Goal: Task Accomplishment & Management: Use online tool/utility

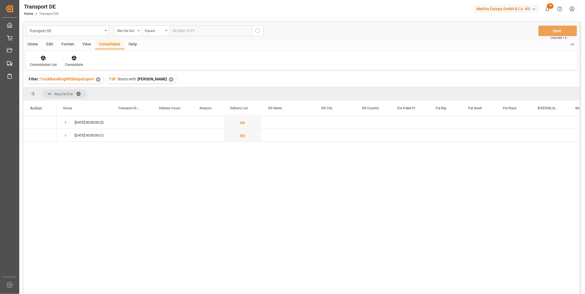
click at [137, 36] on div "Transport DE Req Del Dat Equals Save Ctrl/CMD + S" at bounding box center [301, 31] width 556 height 18
click at [169, 78] on div "✕" at bounding box center [171, 79] width 5 height 5
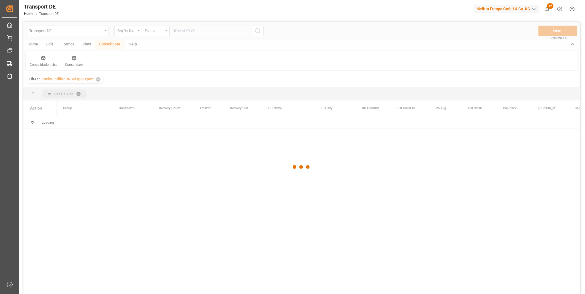
click at [133, 31] on div at bounding box center [301, 167] width 556 height 291
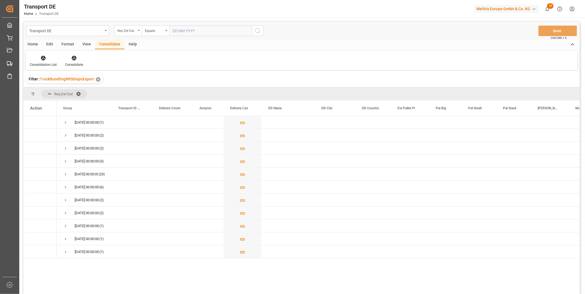
click at [133, 31] on div "Req Del Dat" at bounding box center [126, 30] width 19 height 6
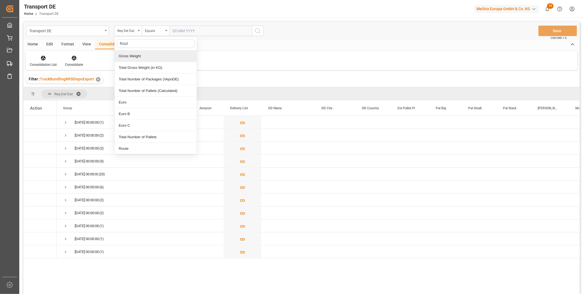
type input "Route"
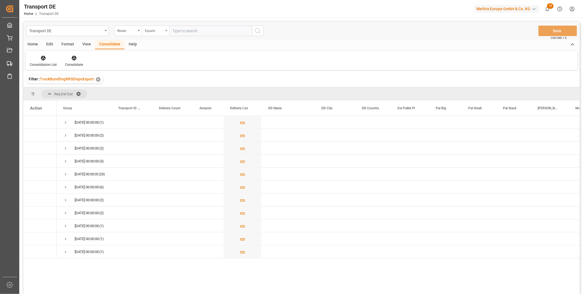
click at [157, 29] on div "Equals" at bounding box center [154, 30] width 19 height 6
click at [157, 91] on div "Starts with" at bounding box center [183, 91] width 82 height 12
type input "IE"
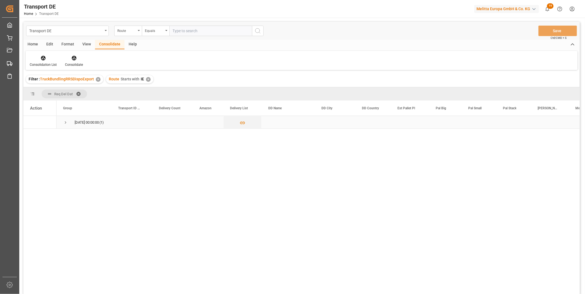
click at [67, 123] on span "Press SPACE to select this row." at bounding box center [65, 122] width 5 height 5
click at [39, 137] on div "Press SPACE to select this row." at bounding box center [42, 135] width 8 height 10
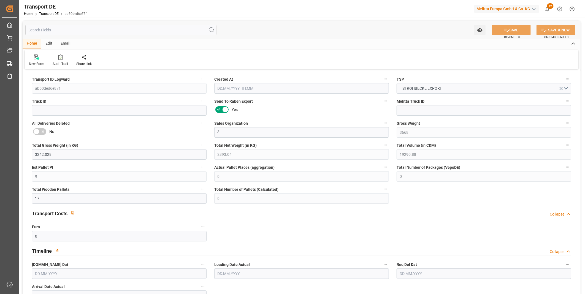
type input "3668"
type input "3242.028"
type input "2393.04"
type input "19290.88"
type input "9"
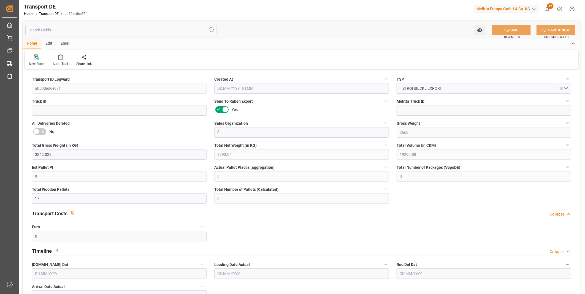
type input "0"
type input "17"
type input "0"
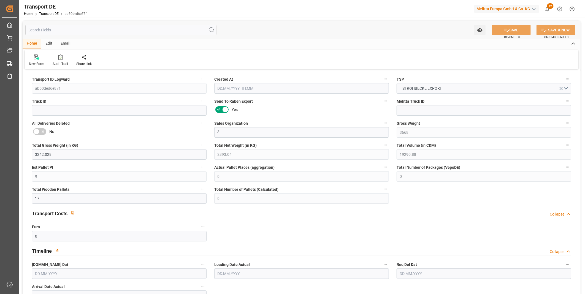
type input "0"
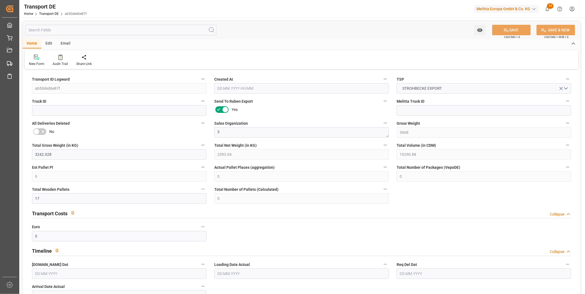
type input "0"
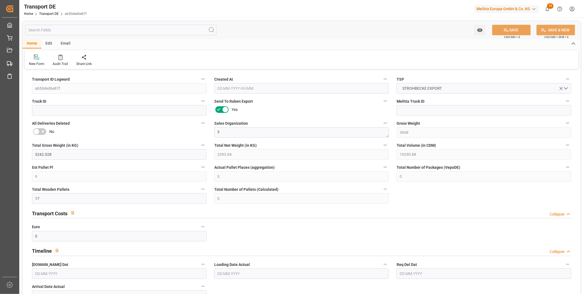
type input "17"
type input "0"
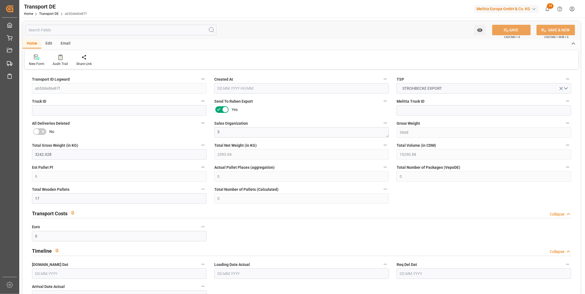
type input "0"
type input "1"
type input "0"
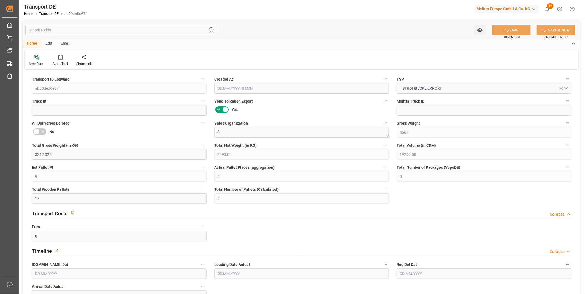
type input "1157.339"
type input "1154.3"
type input "18.09.2025 12:33"
type input "[DATE]"
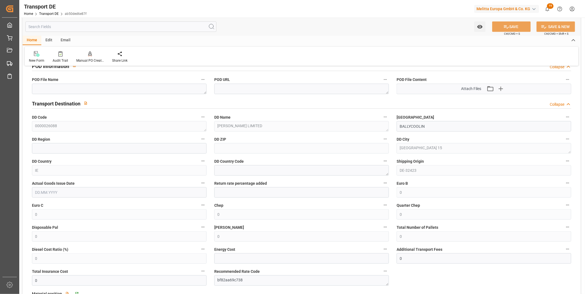
scroll to position [397, 0]
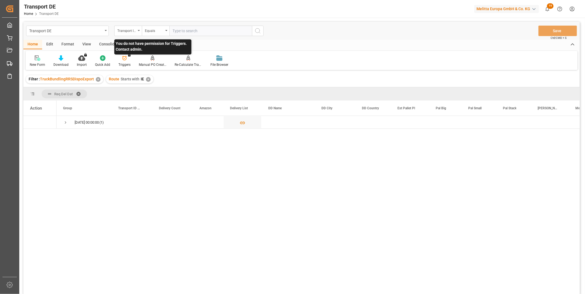
click at [114, 44] on p "You do not have permission for Triggers. Contact admin." at bounding box center [152, 46] width 77 height 15
click at [63, 122] on span "Press SPACE to select this row." at bounding box center [65, 122] width 5 height 5
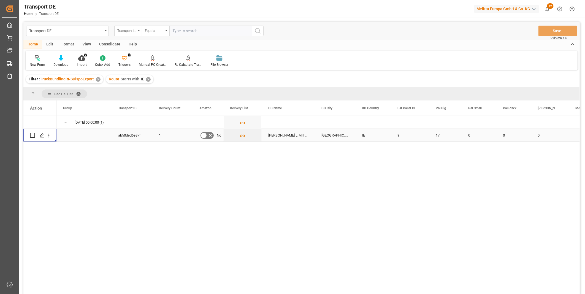
click at [35, 134] on div "Press SPACE to select this row." at bounding box center [40, 135] width 20 height 12
click at [116, 45] on div "Consolidate" at bounding box center [109, 44] width 29 height 9
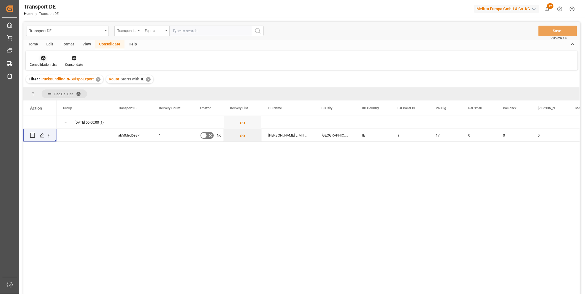
click at [43, 63] on div "Consolidation List" at bounding box center [43, 64] width 27 height 5
click at [43, 59] on icon at bounding box center [43, 58] width 5 height 5
click at [74, 62] on div "Consolidate" at bounding box center [74, 64] width 18 height 5
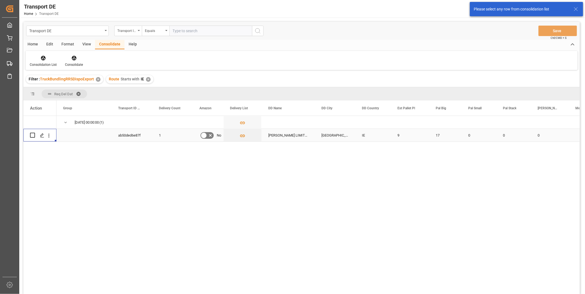
click at [32, 134] on input "Press Space to toggle row selection (unchecked)" at bounding box center [32, 135] width 5 height 5
checkbox input "true"
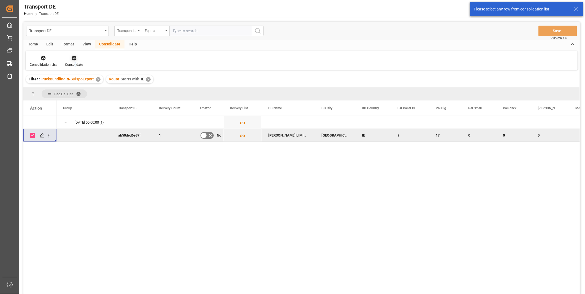
click at [74, 65] on div "Consolidate" at bounding box center [74, 64] width 18 height 5
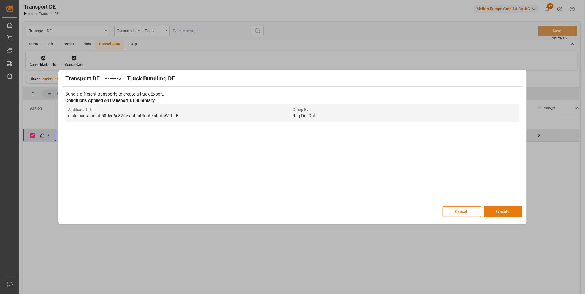
click at [497, 207] on button "Execute" at bounding box center [503, 211] width 39 height 10
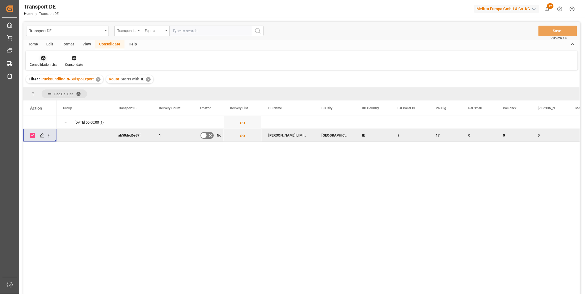
click at [39, 66] on div "Consolidation List" at bounding box center [43, 64] width 27 height 5
click at [59, 108] on div "Truck Bundling Truck Bundling RRS Dispo National Truck Bundling RRS Dispo Export" at bounding box center [73, 89] width 88 height 38
click at [58, 101] on div "Group" at bounding box center [83, 107] width 55 height 15
click at [46, 50] on div "Home Edit Format View Consolidate Help Consolidation List Consolidate" at bounding box center [301, 55] width 556 height 30
drag, startPoint x: 46, startPoint y: 50, endPoint x: 47, endPoint y: 63, distance: 13.0
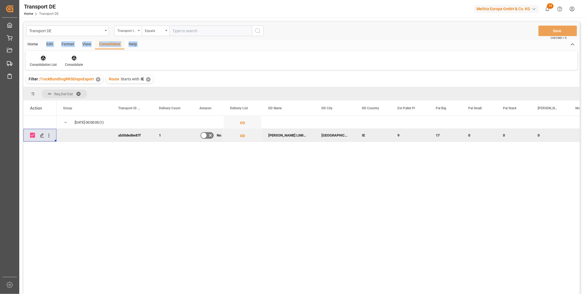
click at [47, 63] on div "Consolidation List" at bounding box center [43, 64] width 27 height 5
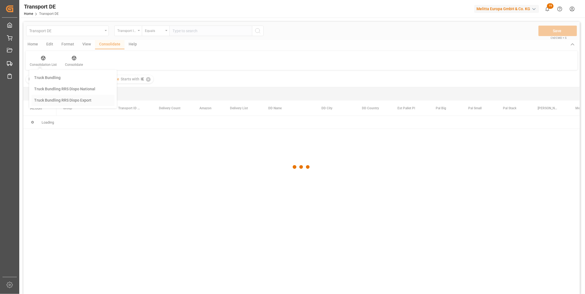
click at [73, 101] on div "Transport DE Transport ID Logward Equals Save Ctrl/CMD + S Home Edit Format Vie…" at bounding box center [301, 165] width 556 height 287
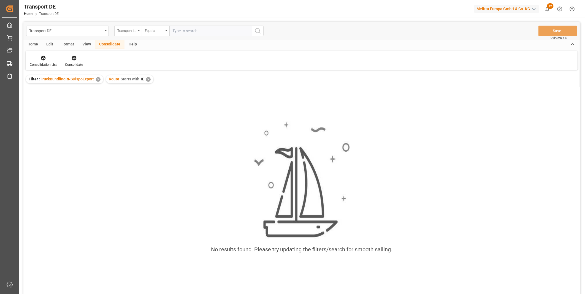
click at [149, 79] on div "Route Starts with IE ✕" at bounding box center [129, 79] width 47 height 8
click at [149, 79] on div "✕" at bounding box center [148, 79] width 5 height 5
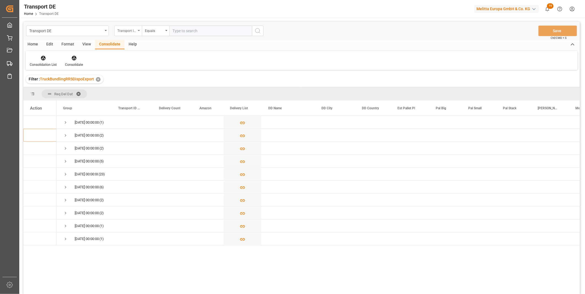
click at [138, 30] on icon "open menu" at bounding box center [139, 30] width 2 height 1
type input "Rout"
click at [128, 59] on div "Route" at bounding box center [156, 56] width 82 height 12
drag, startPoint x: 150, startPoint y: 23, endPoint x: 150, endPoint y: 30, distance: 6.9
click at [150, 24] on div "Transport DE Route Equals Save Ctrl/CMD + S" at bounding box center [301, 31] width 556 height 18
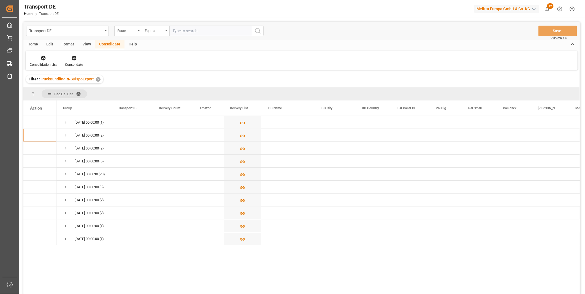
click at [150, 31] on div "Equals" at bounding box center [154, 30] width 19 height 6
click at [153, 86] on div "Starts with" at bounding box center [183, 91] width 82 height 12
type input "FR"
click at [258, 30] on icon "search button" at bounding box center [257, 31] width 7 height 7
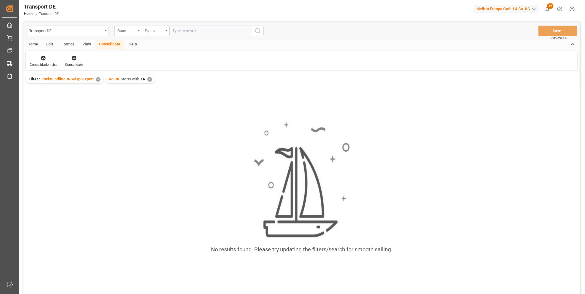
click at [148, 77] on div "✕" at bounding box center [149, 79] width 5 height 5
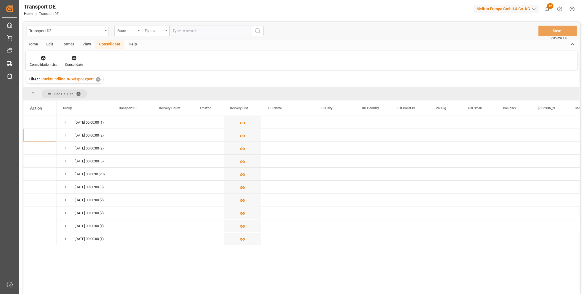
click at [147, 34] on div "Equals" at bounding box center [156, 31] width 28 height 10
click at [161, 88] on div "Starts with" at bounding box center [183, 91] width 82 height 12
type input "FR"
click at [262, 30] on button "search button" at bounding box center [258, 31] width 12 height 10
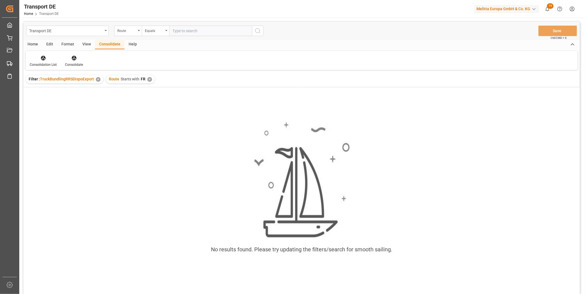
click at [152, 78] on div "Route Starts with FR ✕" at bounding box center [130, 79] width 49 height 8
click at [148, 79] on div "✕" at bounding box center [149, 79] width 5 height 5
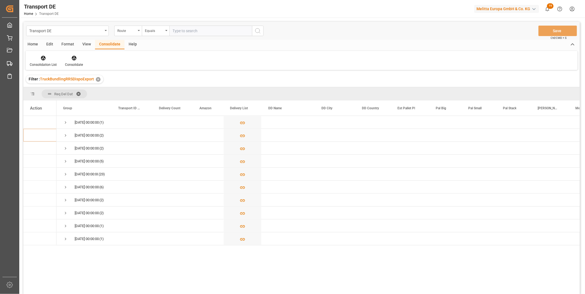
click at [119, 37] on div "Transport DE Route Equals Save Ctrl/CMD + S" at bounding box center [301, 31] width 556 height 18
click at [124, 32] on div "Route" at bounding box center [126, 30] width 19 height 6
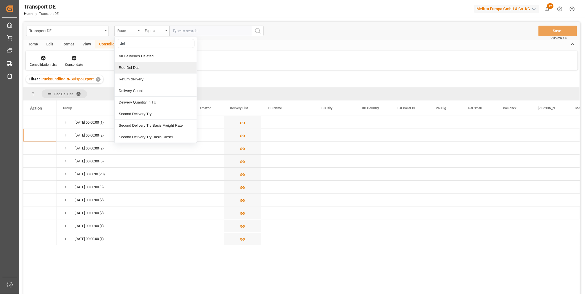
type input "deli"
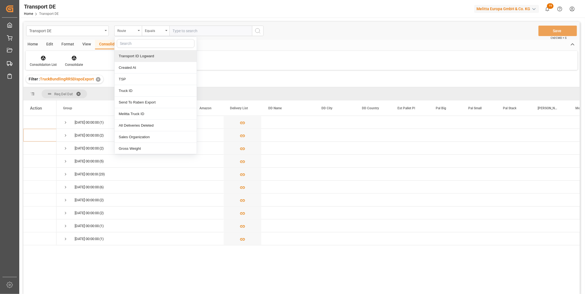
click at [236, 54] on div "Consolidation List Consolidate" at bounding box center [302, 60] width 552 height 19
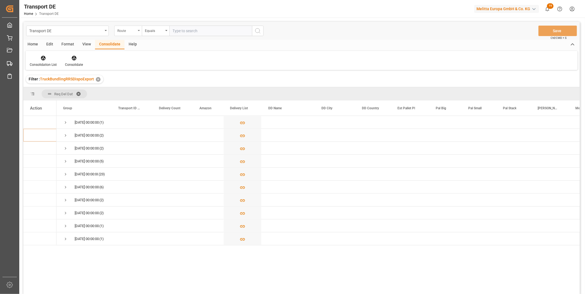
click at [140, 29] on div "Route" at bounding box center [128, 31] width 28 height 10
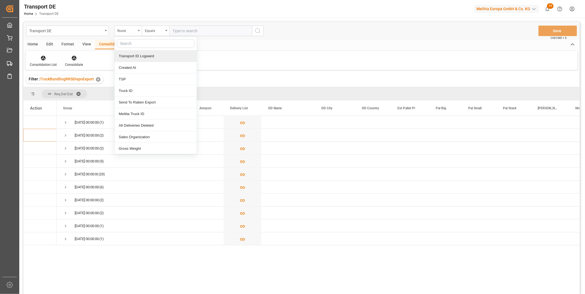
click at [134, 54] on div "Transport ID Logward" at bounding box center [156, 56] width 82 height 12
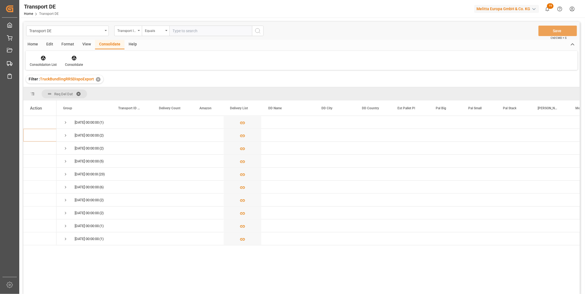
click at [182, 30] on input "text" at bounding box center [210, 31] width 83 height 10
paste input "35af5255f21e"
type input "35af5255f21e"
click at [260, 32] on icon "search button" at bounding box center [257, 31] width 7 height 7
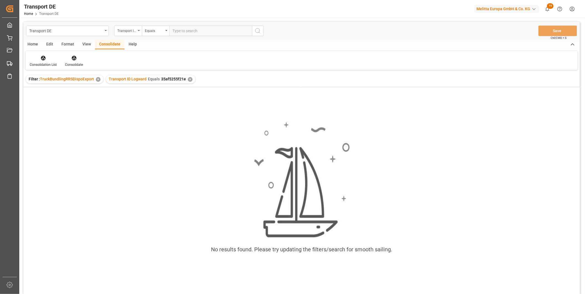
click at [189, 79] on div "✕" at bounding box center [190, 79] width 5 height 5
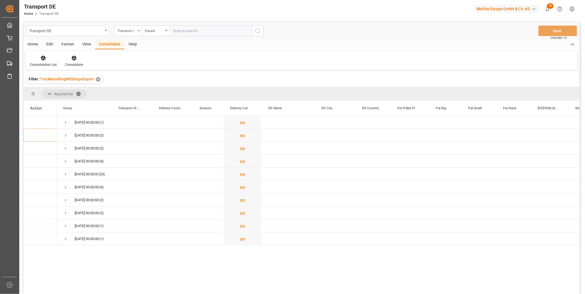
click at [175, 30] on input "text" at bounding box center [210, 31] width 83 height 10
click at [165, 31] on div "Equals" at bounding box center [156, 31] width 28 height 10
click at [159, 91] on div "Starts with" at bounding box center [183, 91] width 82 height 12
paste input "35af5255f21e"
type input "35af5255f21e"
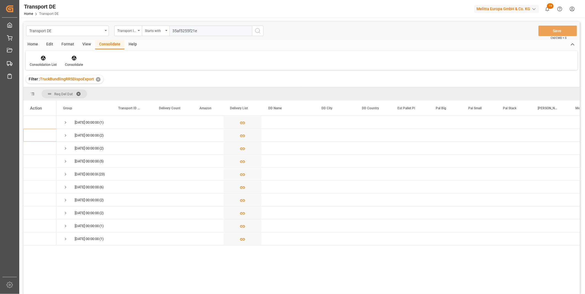
click at [257, 27] on button "search button" at bounding box center [258, 31] width 12 height 10
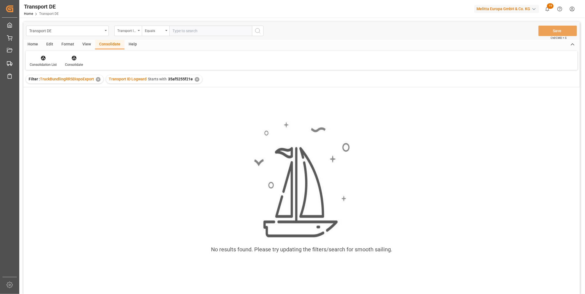
click at [195, 77] on div "✕" at bounding box center [197, 79] width 5 height 5
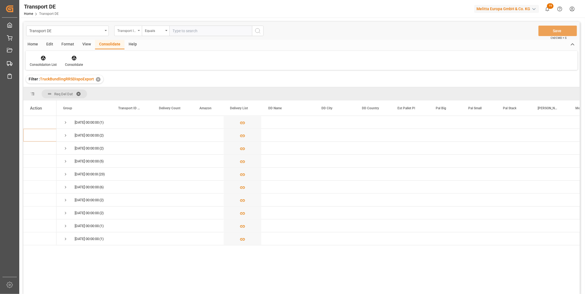
click at [133, 30] on div "Transport ID Logward" at bounding box center [126, 30] width 19 height 6
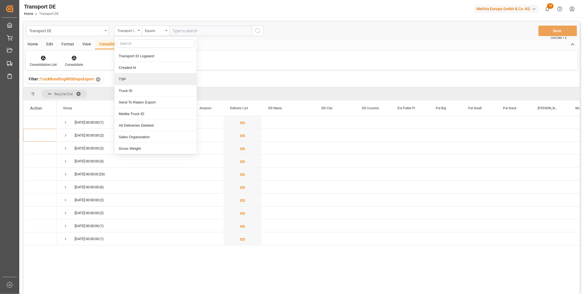
click at [130, 79] on div "TSP" at bounding box center [156, 79] width 82 height 12
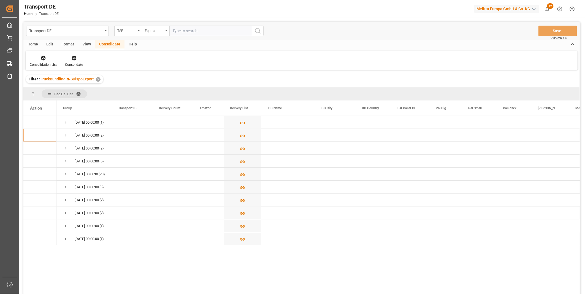
click at [162, 30] on div "Equals" at bounding box center [154, 30] width 19 height 6
click at [159, 90] on div "Starts with" at bounding box center [183, 91] width 82 height 12
type input "Hartm"
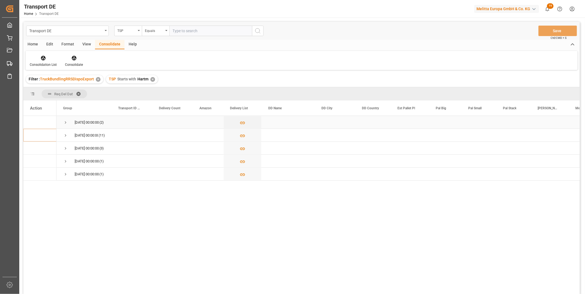
click at [67, 122] on span "Press SPACE to select this row." at bounding box center [65, 122] width 5 height 5
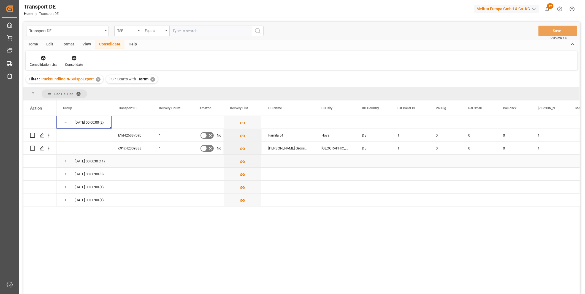
click at [64, 160] on span "Press SPACE to select this row." at bounding box center [65, 161] width 5 height 5
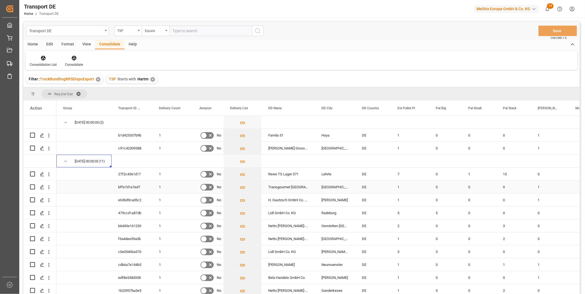
scroll to position [54, 0]
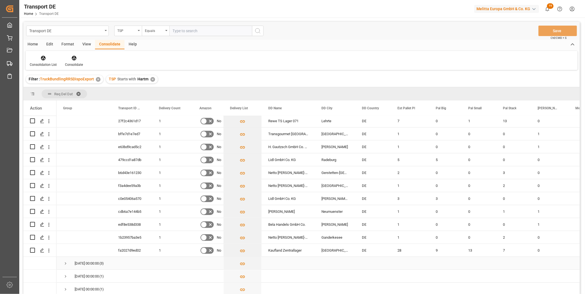
click at [67, 262] on span "Press SPACE to select this row." at bounding box center [65, 263] width 5 height 5
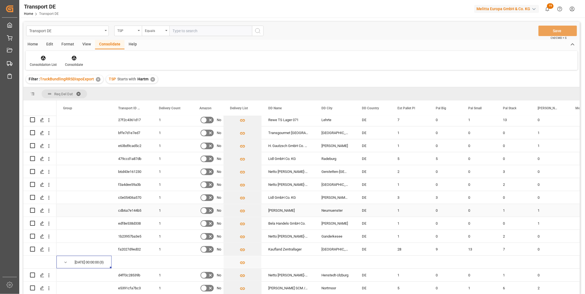
scroll to position [93, 0]
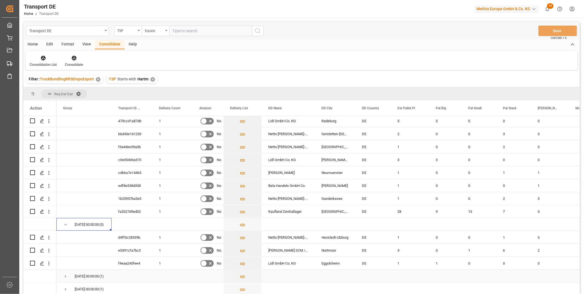
click at [67, 276] on span "Press SPACE to select this row." at bounding box center [65, 276] width 5 height 5
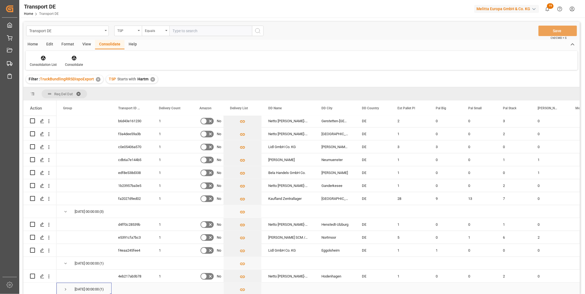
click at [64, 288] on span "Press SPACE to select this row." at bounding box center [65, 289] width 5 height 5
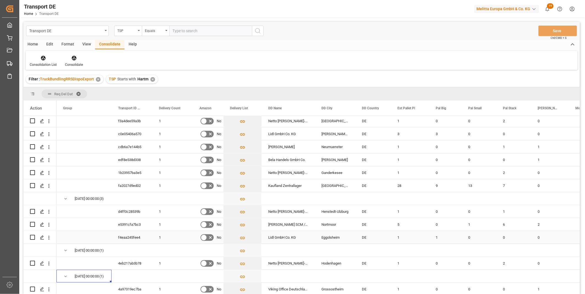
scroll to position [0, 0]
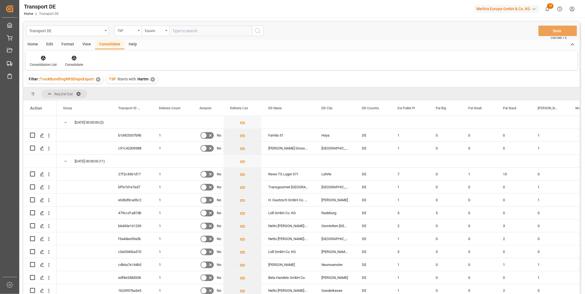
click at [149, 81] on div "TSP Starts with Hartm ✕" at bounding box center [132, 79] width 52 height 8
click at [151, 79] on div "✕" at bounding box center [152, 79] width 5 height 5
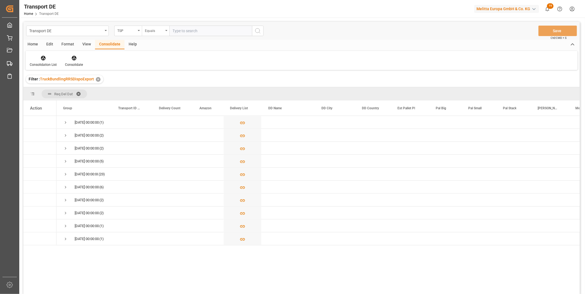
click at [153, 30] on div "Equals" at bounding box center [154, 30] width 19 height 6
click at [131, 32] on div "TSP" at bounding box center [126, 30] width 19 height 6
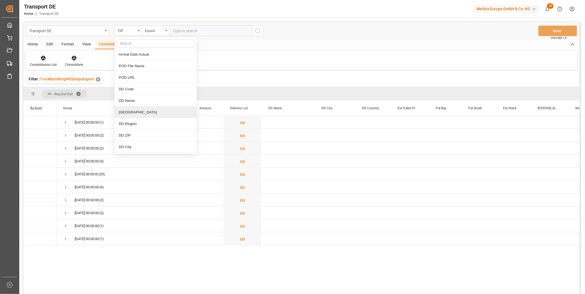
scroll to position [275, 0]
click at [138, 117] on div "DD City" at bounding box center [156, 116] width 82 height 12
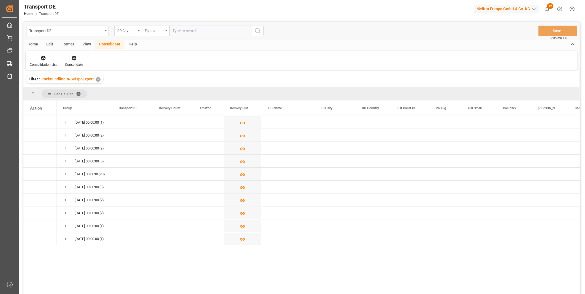
click at [160, 27] on div "Equals" at bounding box center [154, 30] width 19 height 6
click at [197, 32] on input "text" at bounding box center [210, 31] width 83 height 10
paste input "MAUCHAMPS"
type input "MAUCHAMPS"
click at [253, 29] on button "search button" at bounding box center [258, 31] width 12 height 10
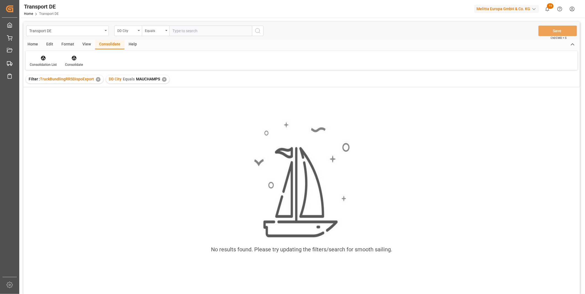
click at [165, 77] on div "DD City Equals MAUCHAMPS ✕" at bounding box center [137, 79] width 63 height 8
click at [166, 78] on div "DD City Equals MAUCHAMPS ✕" at bounding box center [137, 79] width 63 height 8
click at [165, 78] on div "✕" at bounding box center [164, 79] width 5 height 5
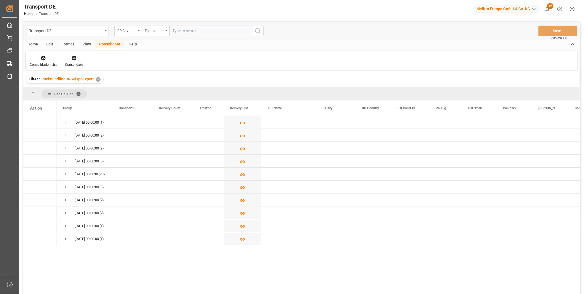
click at [156, 25] on div "Transport DE DD City Equals Save Ctrl/CMD + S" at bounding box center [301, 31] width 556 height 18
click at [156, 31] on div "Equals" at bounding box center [154, 30] width 19 height 6
click at [166, 89] on div "Starts with" at bounding box center [183, 91] width 82 height 12
paste input "MAUCHAMPS"
type input "MAUCHAMPS"
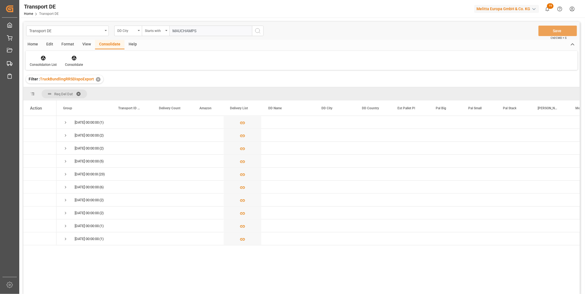
click at [257, 34] on icon "search button" at bounding box center [257, 31] width 7 height 7
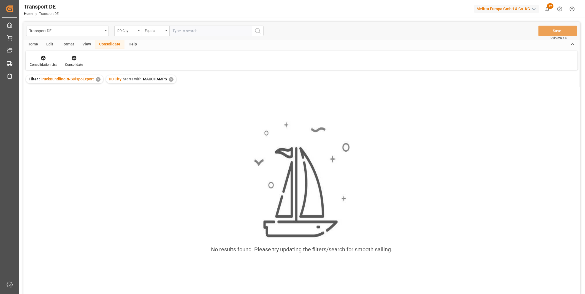
click at [171, 81] on div "✕" at bounding box center [171, 79] width 5 height 5
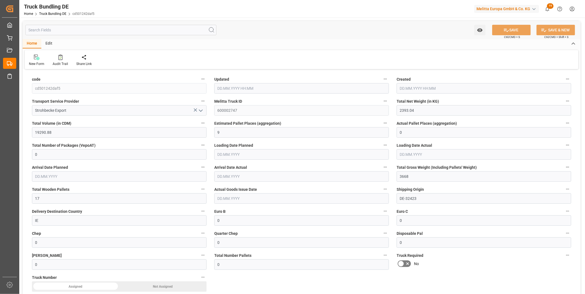
type input "2393.04"
type input "19290.88"
type input "9"
type input "0"
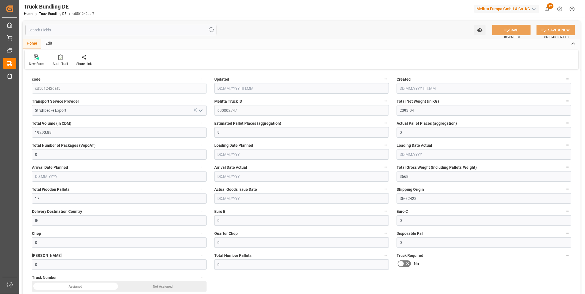
type input "3668"
type input "17"
type input "0"
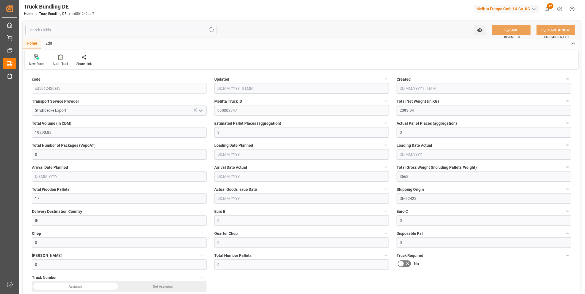
type input "0"
type input "18.09.2025 15:03"
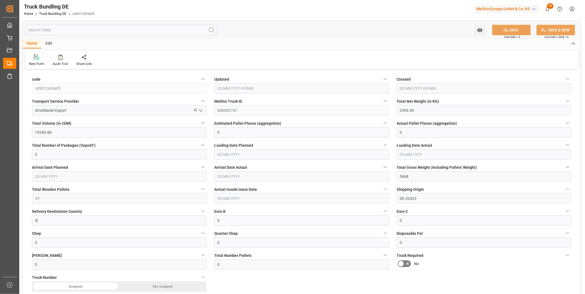
type input "18.09.2025 15:03"
type input "[DATE]"
type input "18.09.2025"
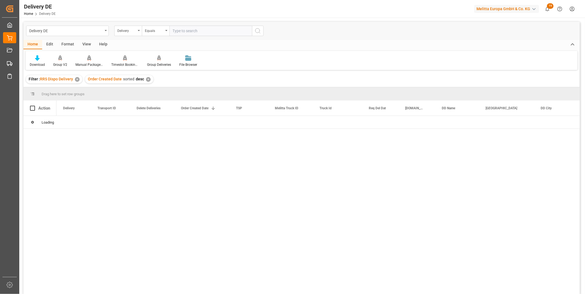
click at [182, 35] on input "text" at bounding box center [210, 31] width 83 height 10
type input "92559760"
click at [260, 29] on icon "search button" at bounding box center [257, 31] width 7 height 7
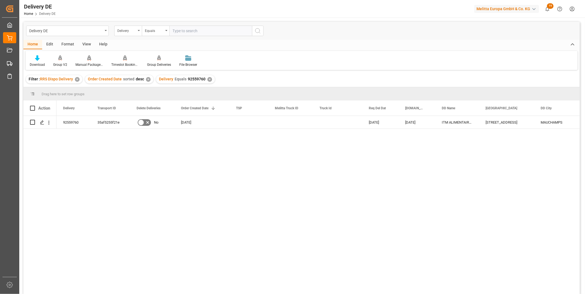
scroll to position [31, 0]
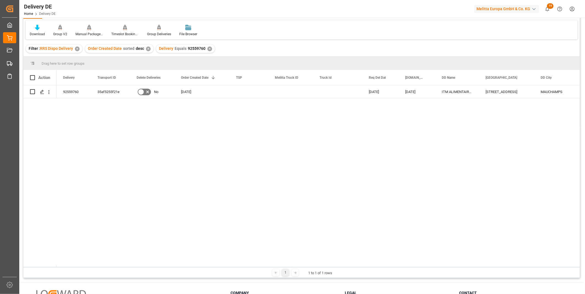
drag, startPoint x: 292, startPoint y: 265, endPoint x: 317, endPoint y: 265, distance: 24.8
click at [317, 265] on div at bounding box center [573, 266] width 1034 height 2
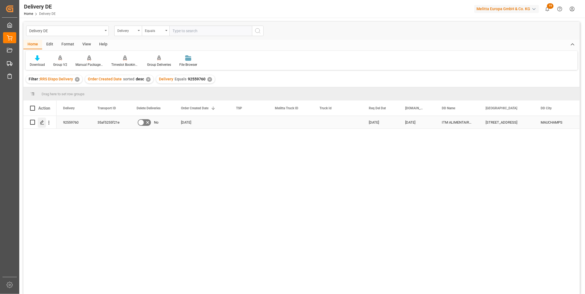
click at [42, 122] on polygon "Press SPACE to select this row." at bounding box center [41, 122] width 3 height 3
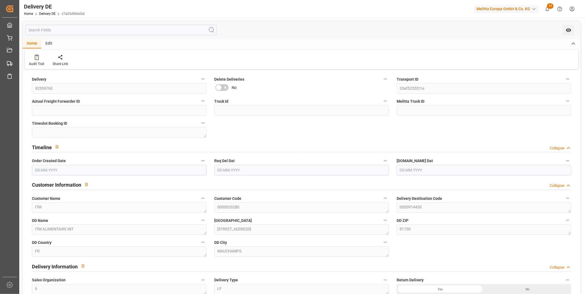
type input "66"
type input "7858.08"
type input "11296"
type input "64867.84"
type input "[DATE]"
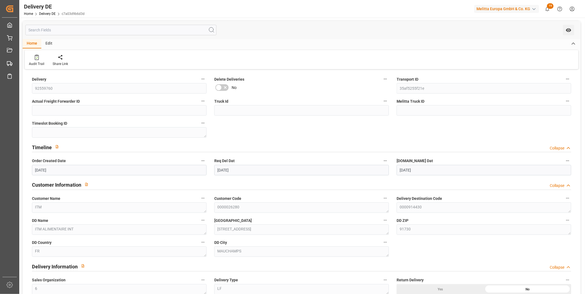
type input "[DATE]"
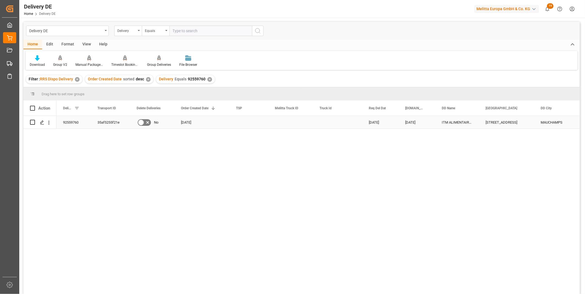
click at [113, 124] on div "35af5255f21e" at bounding box center [110, 122] width 39 height 13
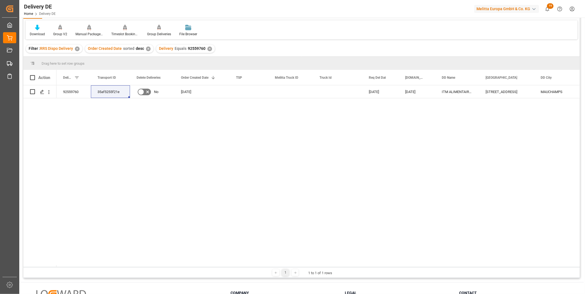
drag, startPoint x: 296, startPoint y: 265, endPoint x: 340, endPoint y: 268, distance: 43.3
click at [340, 268] on div "Drag here to set row groups Drag here to set column labels Action DD Street DD …" at bounding box center [301, 167] width 556 height 221
drag, startPoint x: 317, startPoint y: 265, endPoint x: 361, endPoint y: 269, distance: 44.5
click at [361, 269] on div "Drag here to set row groups Drag here to set column labels Action DD Street DD …" at bounding box center [301, 167] width 556 height 221
click at [557, 89] on div "MAUCHAMPS" at bounding box center [558, 91] width 49 height 13
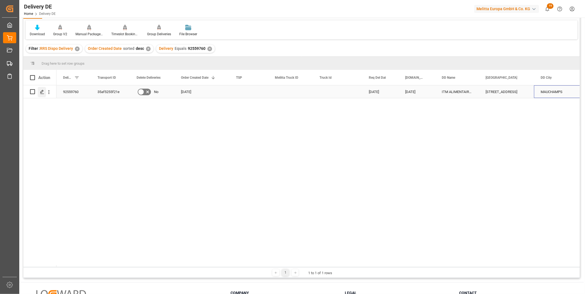
click at [42, 94] on line "Press SPACE to select this row." at bounding box center [41, 94] width 3 height 0
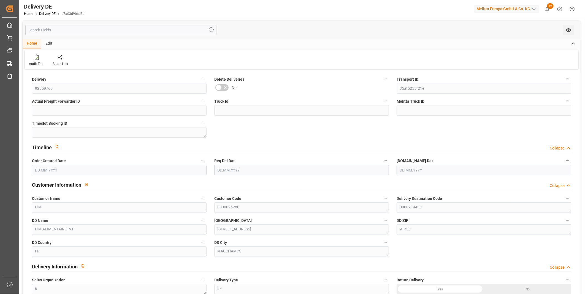
type input "66"
type input "7858.08"
type input "11296"
type input "64867.84"
type input "[DATE]"
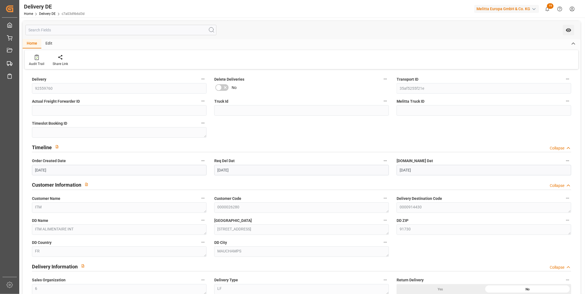
type input "[DATE]"
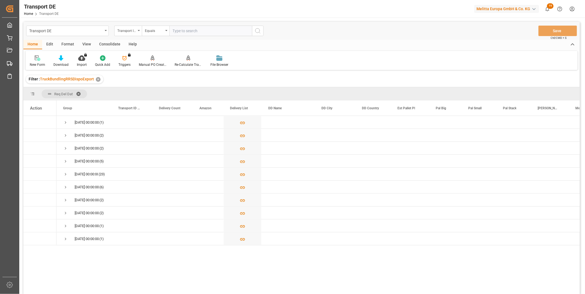
click at [109, 45] on div "Consolidate" at bounding box center [109, 44] width 29 height 9
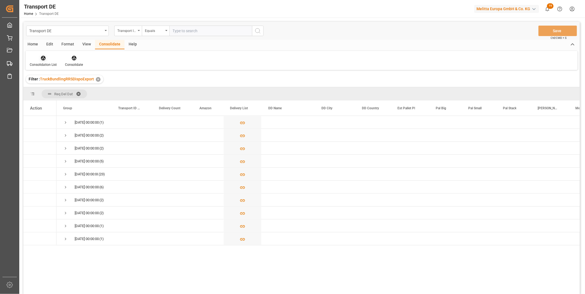
click at [44, 57] on icon at bounding box center [43, 58] width 5 height 5
click at [68, 99] on div "Transport DE Transport ID Logward Equals Save Ctrl/CMD + S Home Edit Format Vie…" at bounding box center [301, 165] width 556 height 287
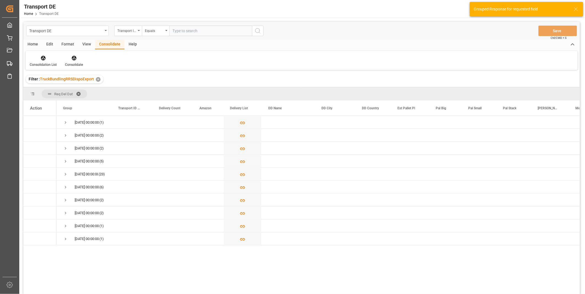
click at [135, 38] on div "Transport DE Transport ID Logward Equals Save Ctrl/CMD + S" at bounding box center [301, 31] width 556 height 18
drag, startPoint x: 134, startPoint y: 37, endPoint x: 135, endPoint y: 32, distance: 5.1
click at [135, 33] on div "Transport DE Transport ID Logward Equals Save Ctrl/CMD + S" at bounding box center [301, 31] width 556 height 18
click at [135, 32] on div "Transport ID Logward" at bounding box center [126, 30] width 19 height 6
type input "Route"
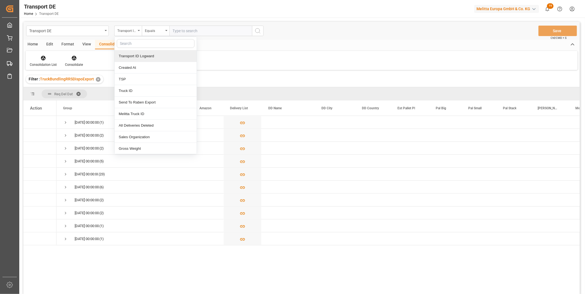
click at [132, 43] on input "text" at bounding box center [156, 43] width 78 height 9
type input "rou"
click at [132, 54] on div "Route" at bounding box center [156, 56] width 82 height 12
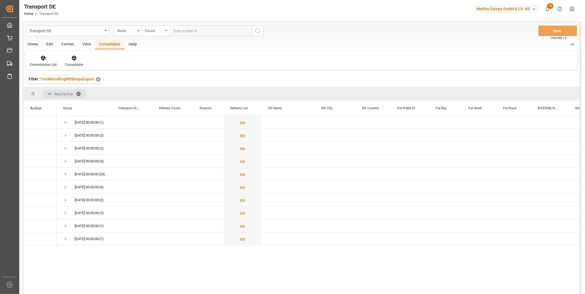
click at [151, 31] on div "Equals" at bounding box center [154, 30] width 19 height 6
click at [157, 90] on div "Starts with" at bounding box center [183, 91] width 82 height 12
type input "FR"
click at [252, 29] on button "search button" at bounding box center [258, 31] width 12 height 10
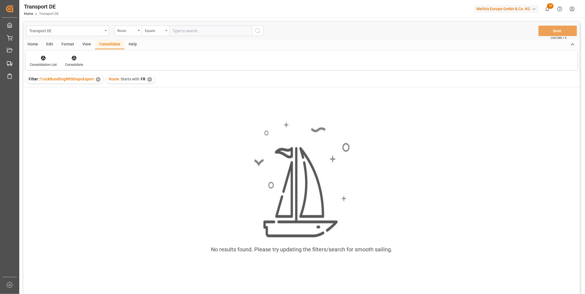
click at [153, 80] on div "Route Starts with FR ✕" at bounding box center [130, 79] width 49 height 8
click at [150, 79] on div "✕" at bounding box center [149, 79] width 5 height 5
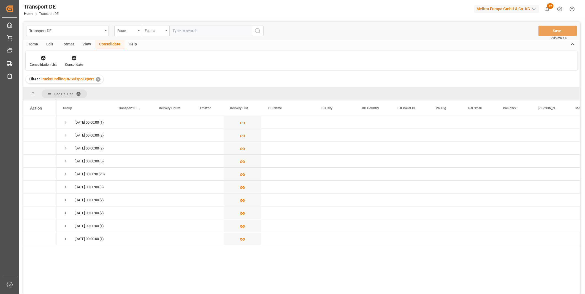
click at [156, 29] on div "Equals" at bounding box center [154, 30] width 19 height 6
click at [126, 28] on div "Route" at bounding box center [126, 30] width 19 height 6
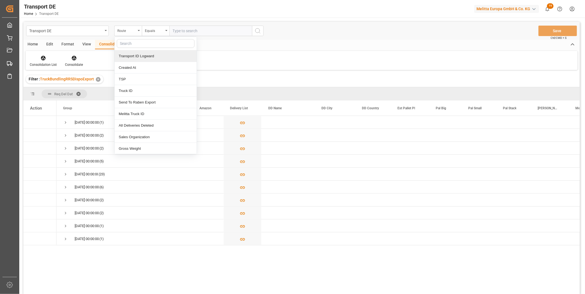
click at [147, 55] on div "Transport ID Logward" at bounding box center [156, 56] width 82 height 12
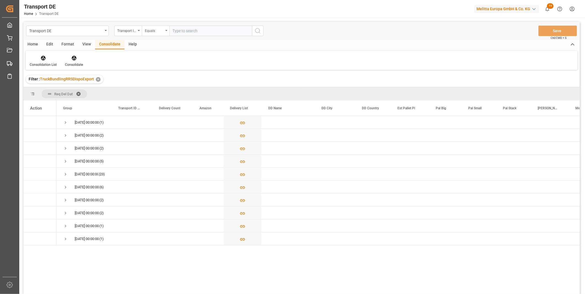
click at [150, 30] on div "Equals" at bounding box center [154, 30] width 19 height 6
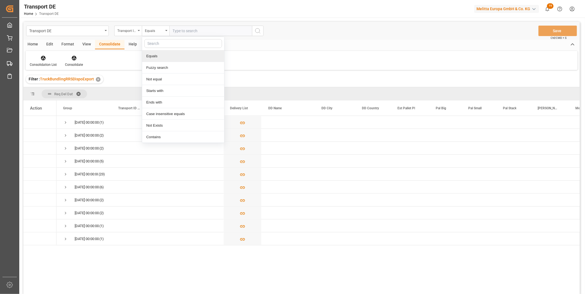
click at [178, 28] on input "text" at bounding box center [210, 31] width 83 height 10
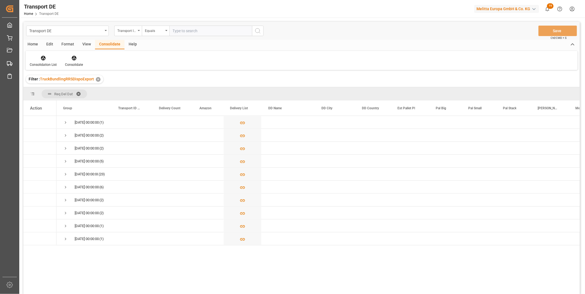
paste input "d27862d4591f"
type input "d27862d4591f"
click at [254, 31] on icon "search button" at bounding box center [257, 31] width 7 height 7
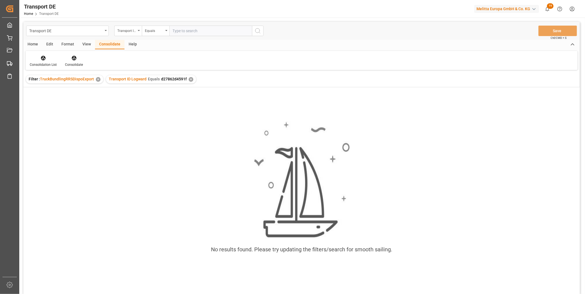
click at [189, 78] on div "✕" at bounding box center [191, 79] width 5 height 5
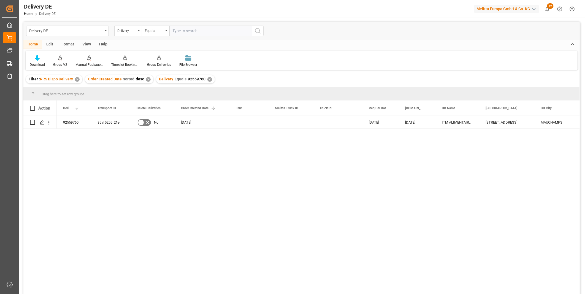
click at [207, 78] on div "✕" at bounding box center [209, 79] width 5 height 5
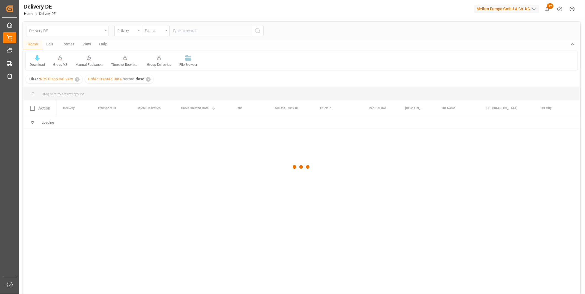
click at [185, 31] on div at bounding box center [301, 167] width 556 height 291
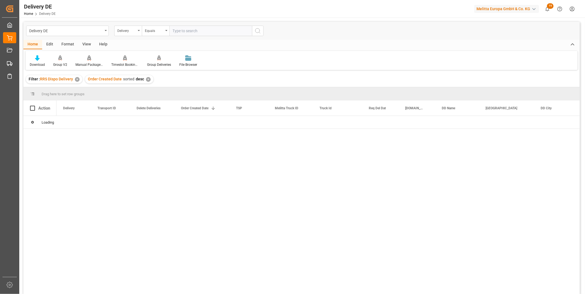
click at [178, 32] on input "text" at bounding box center [210, 31] width 83 height 10
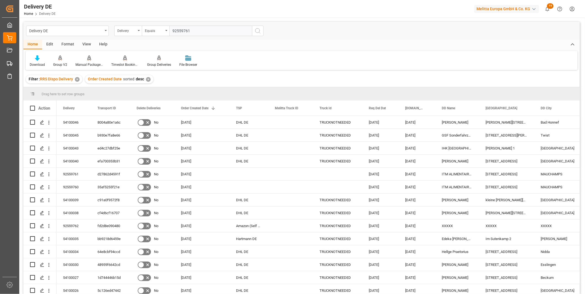
type input "92559761"
click at [255, 32] on icon "search button" at bounding box center [257, 31] width 7 height 7
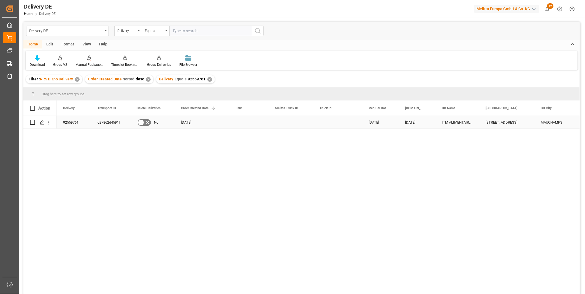
click at [117, 122] on div "d27862d4591f" at bounding box center [110, 122] width 39 height 13
click at [240, 124] on div "Press SPACE to select this row." at bounding box center [248, 122] width 39 height 13
